Goal: Task Accomplishment & Management: Complete application form

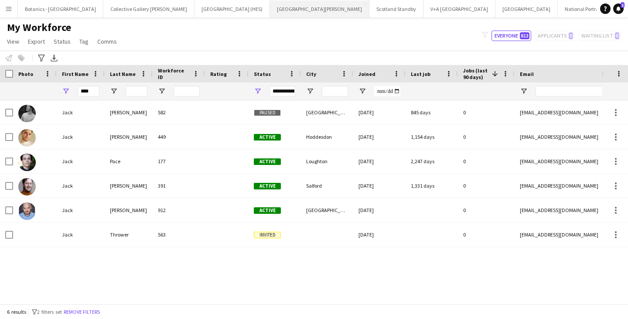
click at [270, 9] on button "[GEOGRAPHIC_DATA][PERSON_NAME] [GEOGRAPHIC_DATA] Close" at bounding box center [319, 8] width 99 height 17
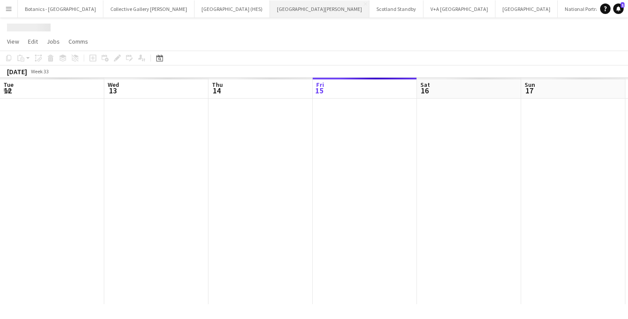
scroll to position [0, 208]
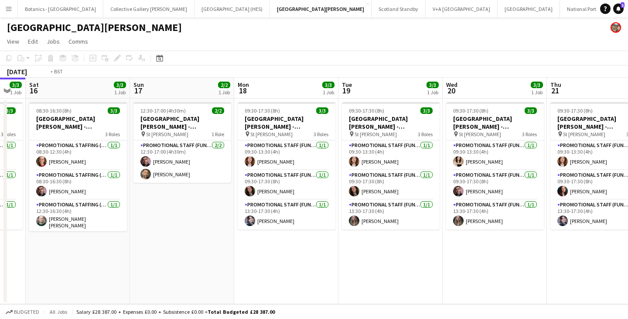
drag, startPoint x: 611, startPoint y: 254, endPoint x: 184, endPoint y: 247, distance: 426.5
click at [94, 252] on app-calendar-viewport "Wed 13 3/3 1 Job Thu 14 3/3 1 Job Fri 15 3/3 1 Job Sat 16 3/3 1 Job Sun 17 2/2 …" at bounding box center [314, 191] width 628 height 226
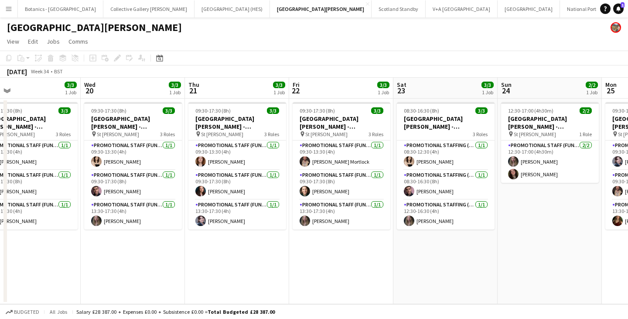
drag, startPoint x: 489, startPoint y: 245, endPoint x: 423, endPoint y: 247, distance: 65.9
click at [46, 252] on app-calendar-viewport "Sun 17 2/2 1 Job Mon 18 3/3 1 Job Tue 19 3/3 1 Job Wed 20 3/3 1 Job Thu 21 3/3 …" at bounding box center [314, 191] width 628 height 226
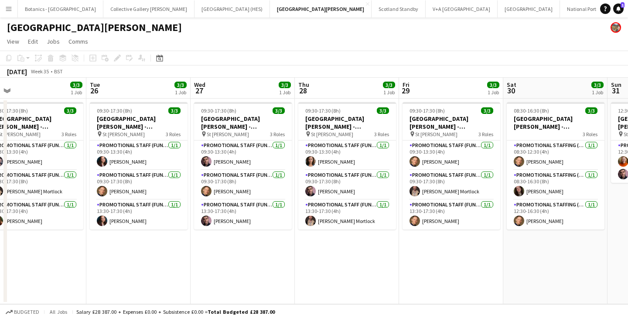
scroll to position [0, 345]
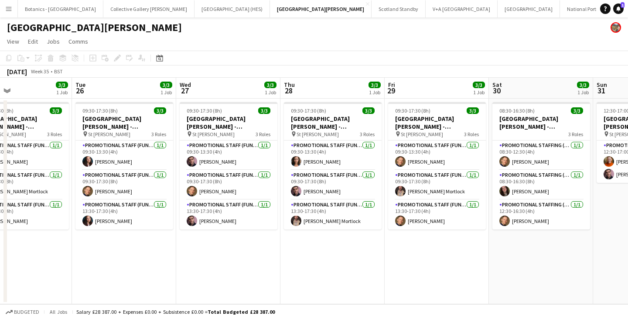
drag, startPoint x: 491, startPoint y: 244, endPoint x: 273, endPoint y: 248, distance: 218.1
click at [272, 250] on app-calendar-viewport "Fri 22 3/3 1 Job Sat 23 3/3 1 Job Sun 24 2/2 1 Job Mon 25 3/3 1 Job Tue 26 3/3 …" at bounding box center [314, 191] width 628 height 226
click at [326, 221] on app-card-role "Promotional Staff (Fundraiser) [DATE] 13:30-17:30 (4h) [PERSON_NAME] Mortlock" at bounding box center [333, 215] width 98 height 30
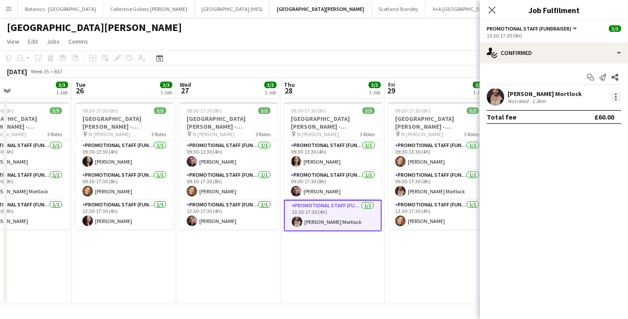
click at [621, 95] on div at bounding box center [616, 97] width 10 height 10
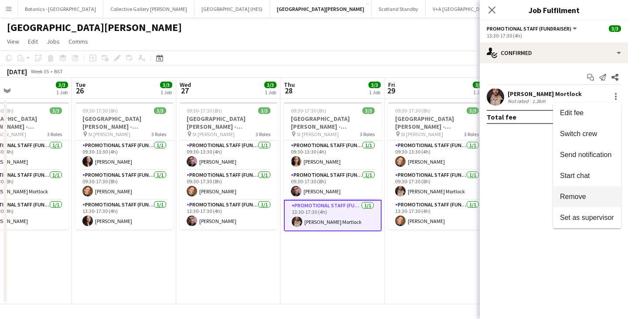
click at [576, 197] on span "Remove" at bounding box center [573, 196] width 26 height 7
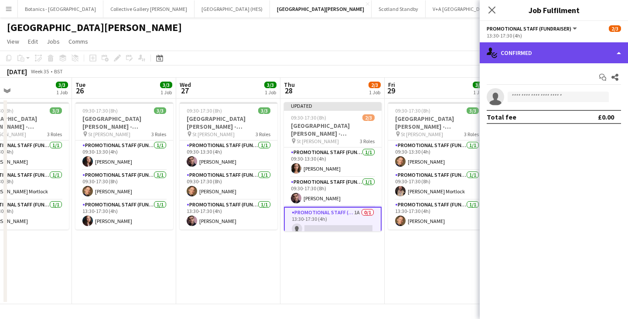
click at [538, 54] on div "single-neutral-actions-check-2 Confirmed" at bounding box center [554, 52] width 148 height 21
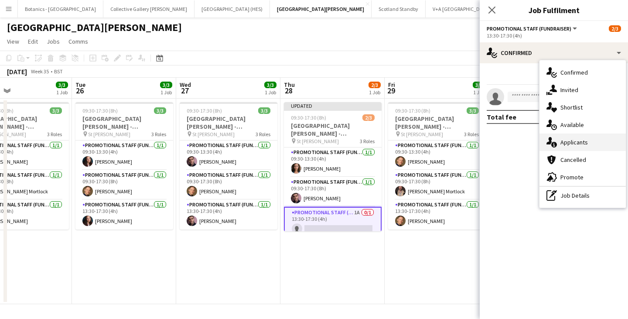
click at [573, 143] on div "single-neutral-actions-information Applicants" at bounding box center [582, 141] width 86 height 17
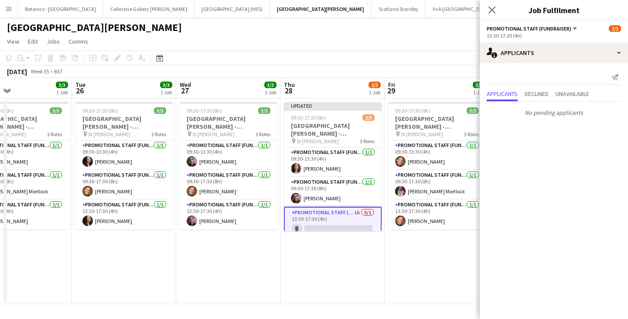
click at [375, 65] on app-toolbar "Copy Paste Paste Ctrl+V Paste with crew Ctrl+Shift+V Paste linked Job [GEOGRAPH…" at bounding box center [314, 58] width 628 height 15
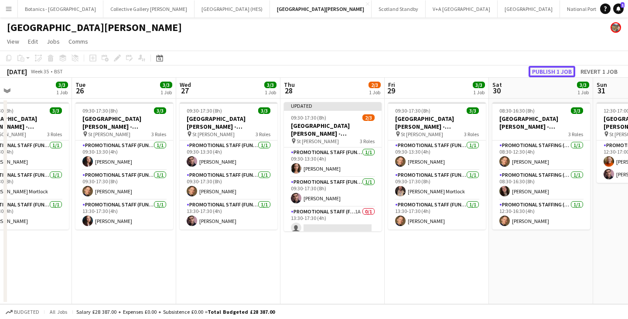
click at [567, 66] on button "Publish 1 job" at bounding box center [552, 71] width 47 height 11
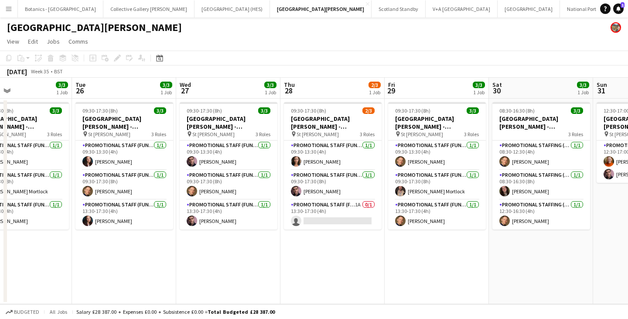
click at [6, 12] on button "Menu" at bounding box center [8, 8] width 17 height 17
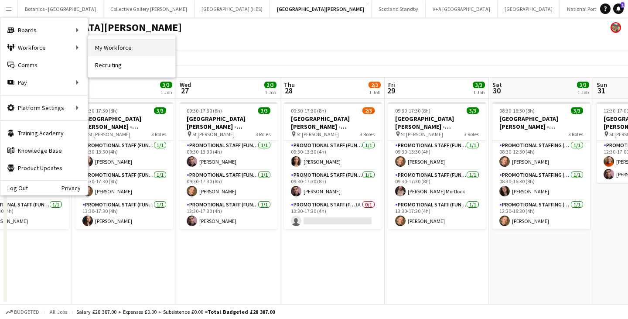
click at [119, 49] on link "My Workforce" at bounding box center [131, 47] width 87 height 17
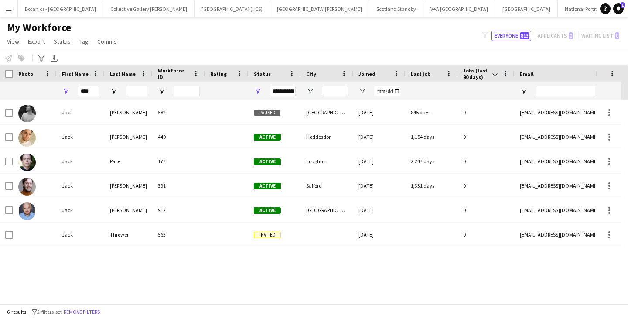
click at [7, 10] on app-icon "Menu" at bounding box center [8, 8] width 7 height 7
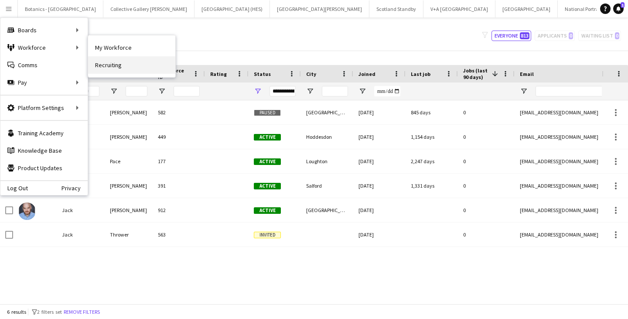
click at [127, 66] on link "Recruiting" at bounding box center [131, 64] width 87 height 17
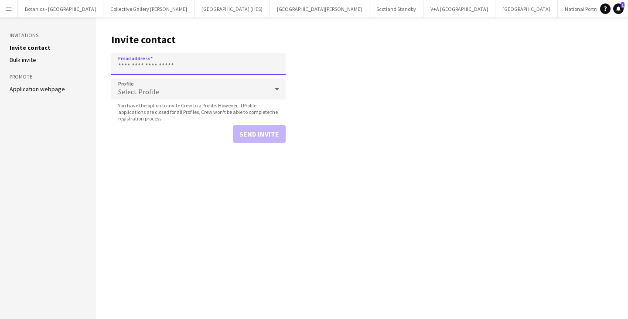
click at [127, 66] on input "Email address" at bounding box center [198, 64] width 174 height 22
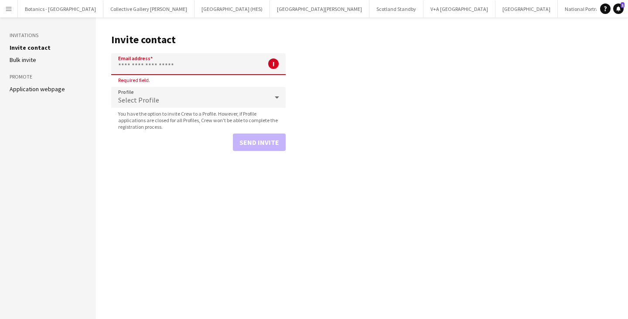
paste input "**********"
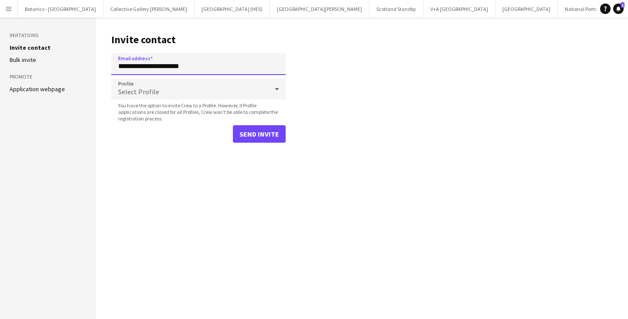
type input "**********"
click at [164, 93] on div "Select Profile" at bounding box center [189, 88] width 157 height 21
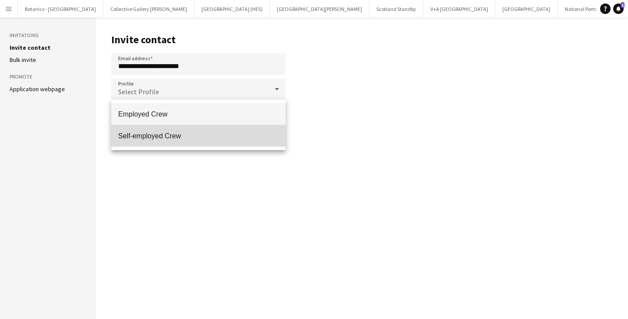
click at [153, 142] on mat-option "Self-employed Crew" at bounding box center [198, 136] width 174 height 22
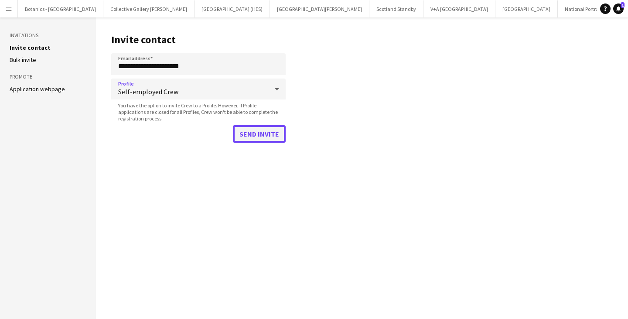
click at [267, 136] on button "Send invite" at bounding box center [259, 133] width 53 height 17
